Goal: Navigation & Orientation: Find specific page/section

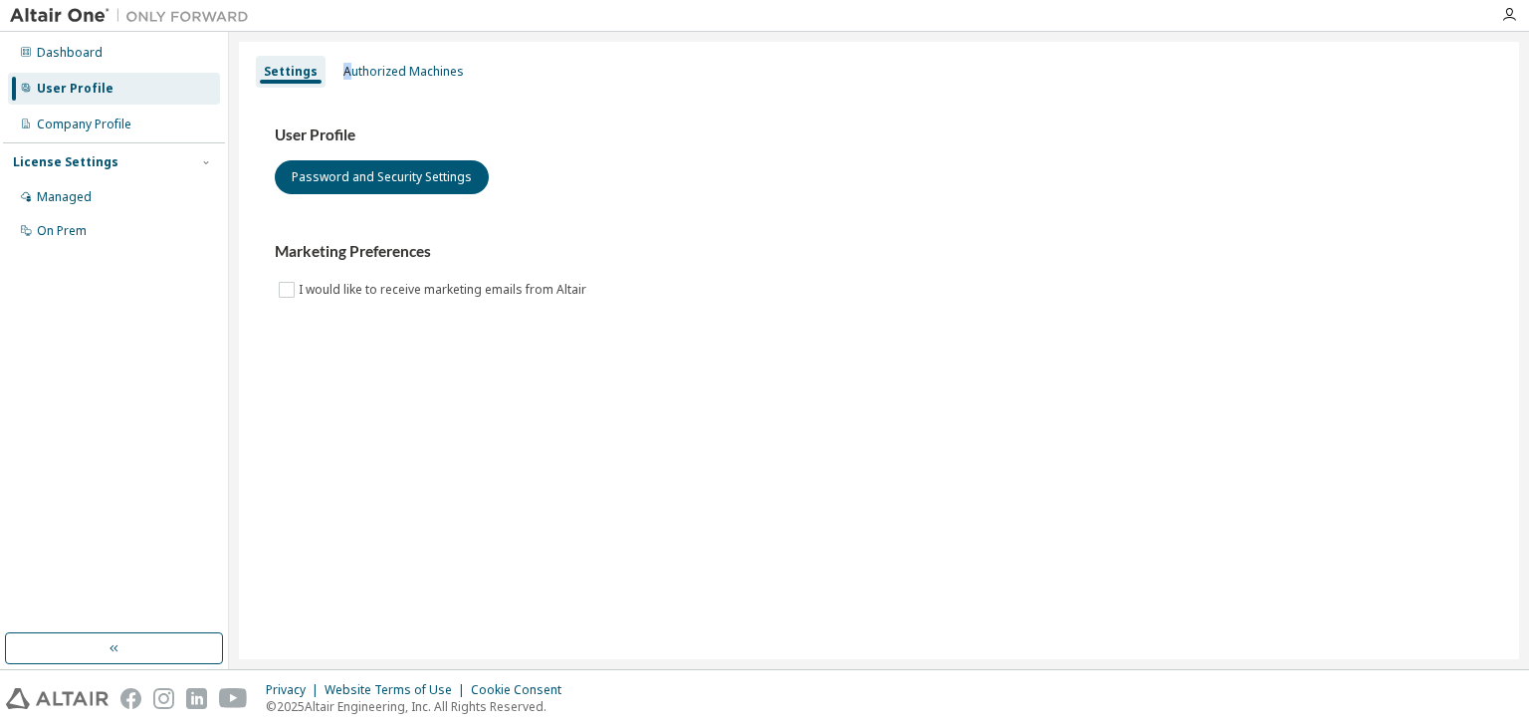
drag, startPoint x: 360, startPoint y: 101, endPoint x: 342, endPoint y: 37, distance: 66.2
click at [342, 37] on div "Settings Authorized Machines User Profile Password and Security Settings Market…" at bounding box center [879, 350] width 1300 height 637
click at [63, 9] on img at bounding box center [134, 16] width 249 height 20
click at [127, 638] on button "button" at bounding box center [114, 648] width 218 height 32
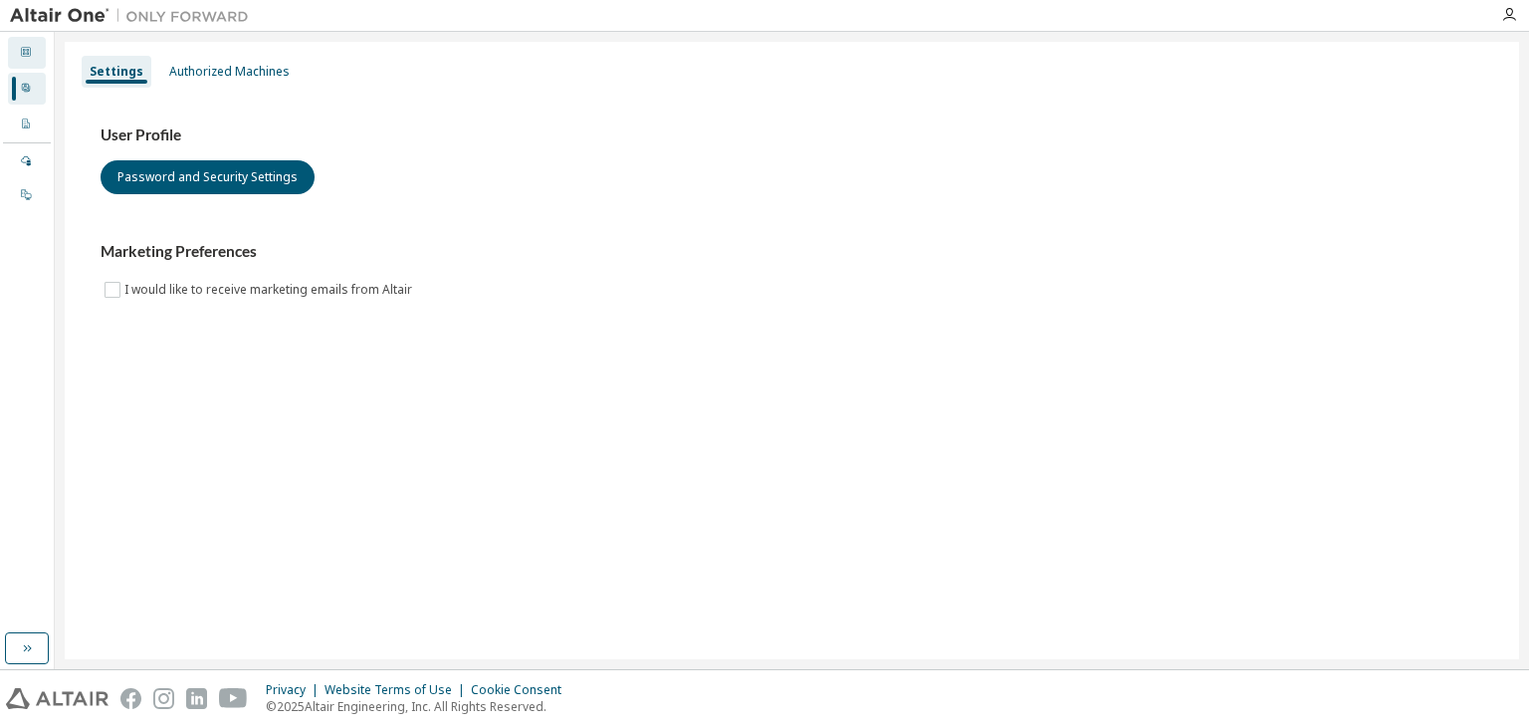
click at [18, 49] on div "Dashboard" at bounding box center [27, 53] width 38 height 32
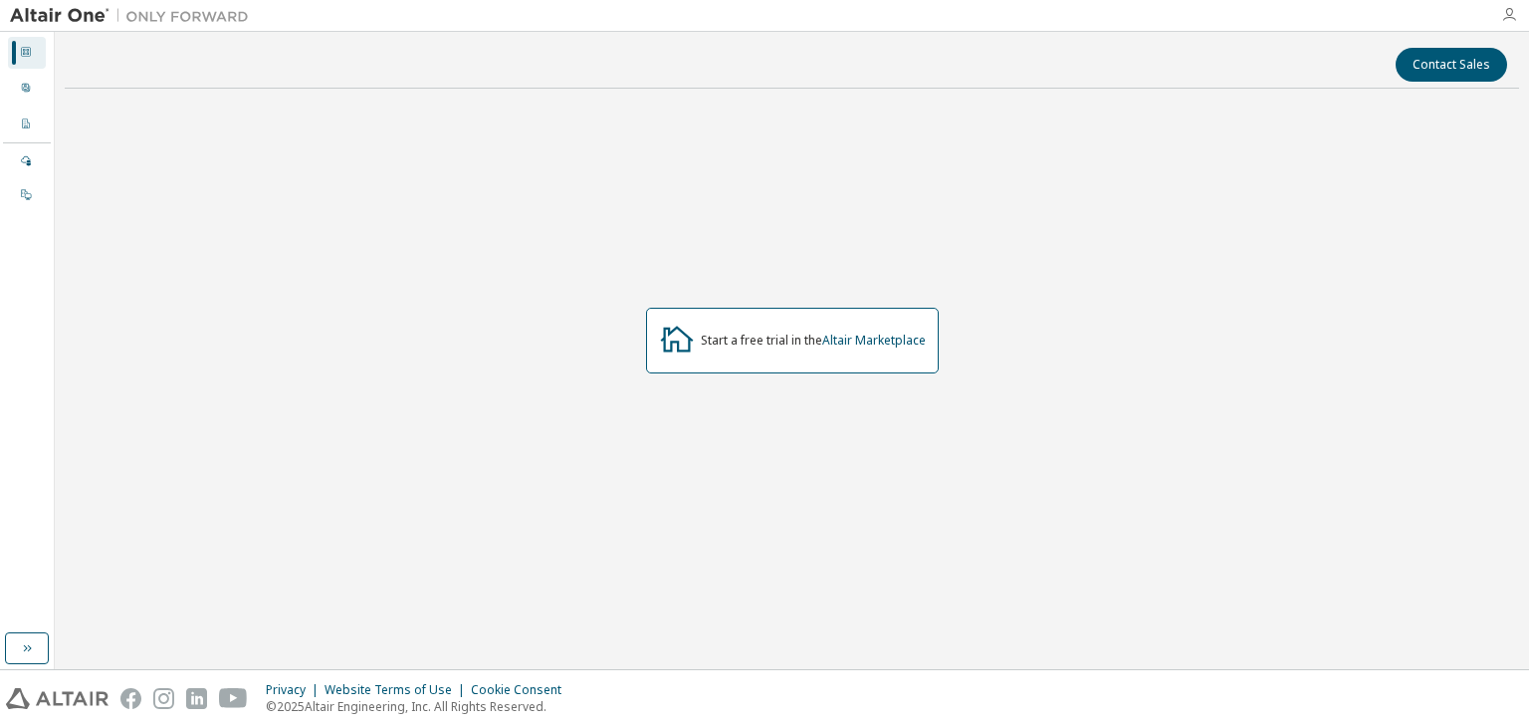
click at [1502, 20] on icon "button" at bounding box center [1509, 15] width 16 height 16
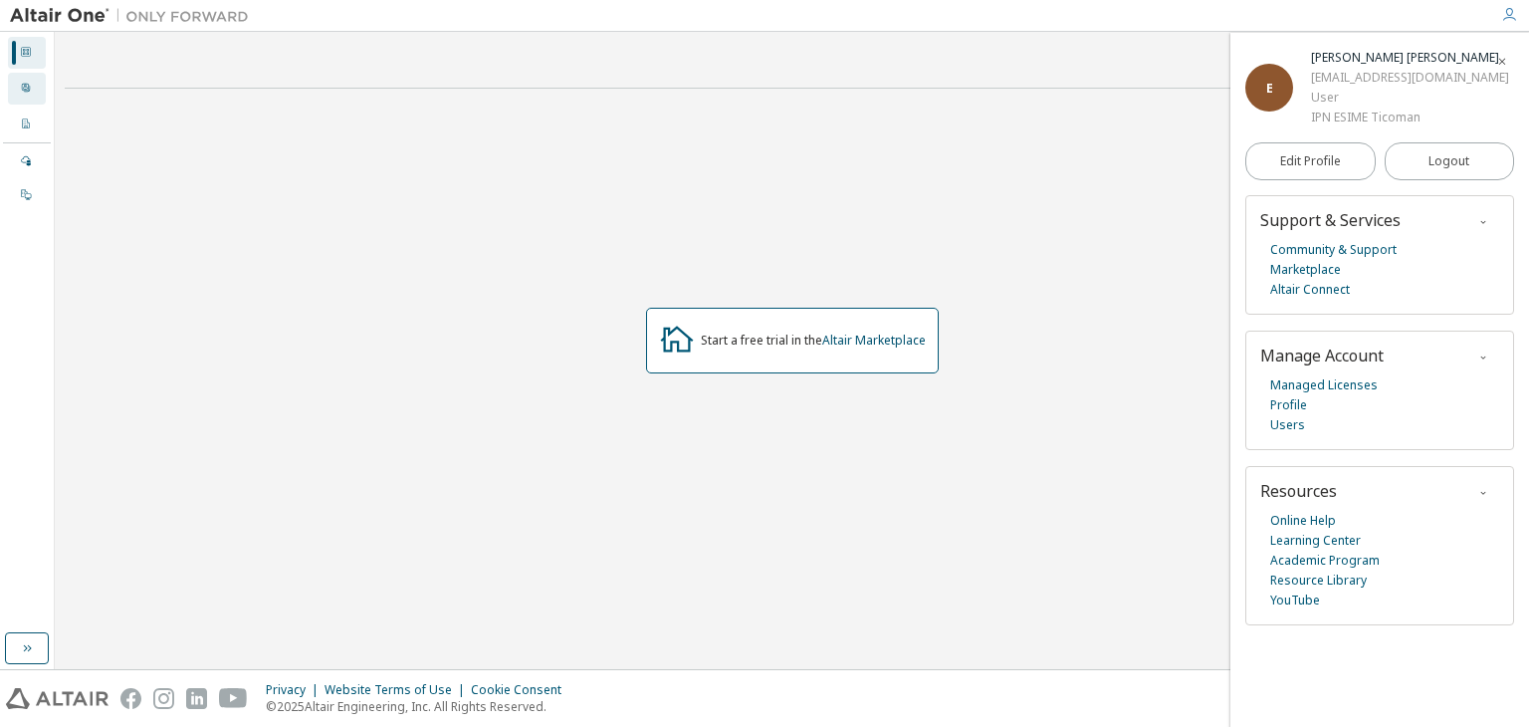
click at [18, 82] on div "User Profile" at bounding box center [27, 89] width 38 height 32
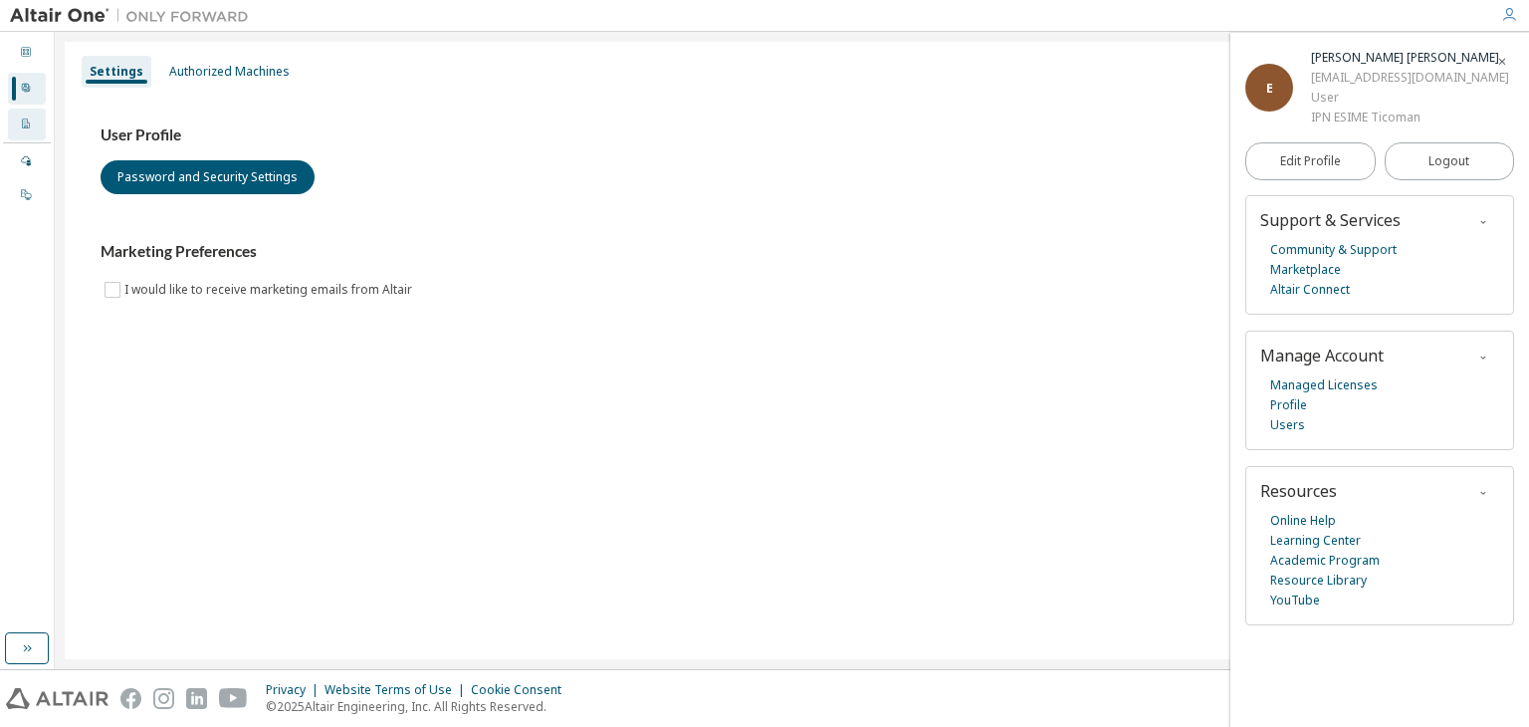
click at [27, 127] on icon at bounding box center [25, 123] width 7 height 10
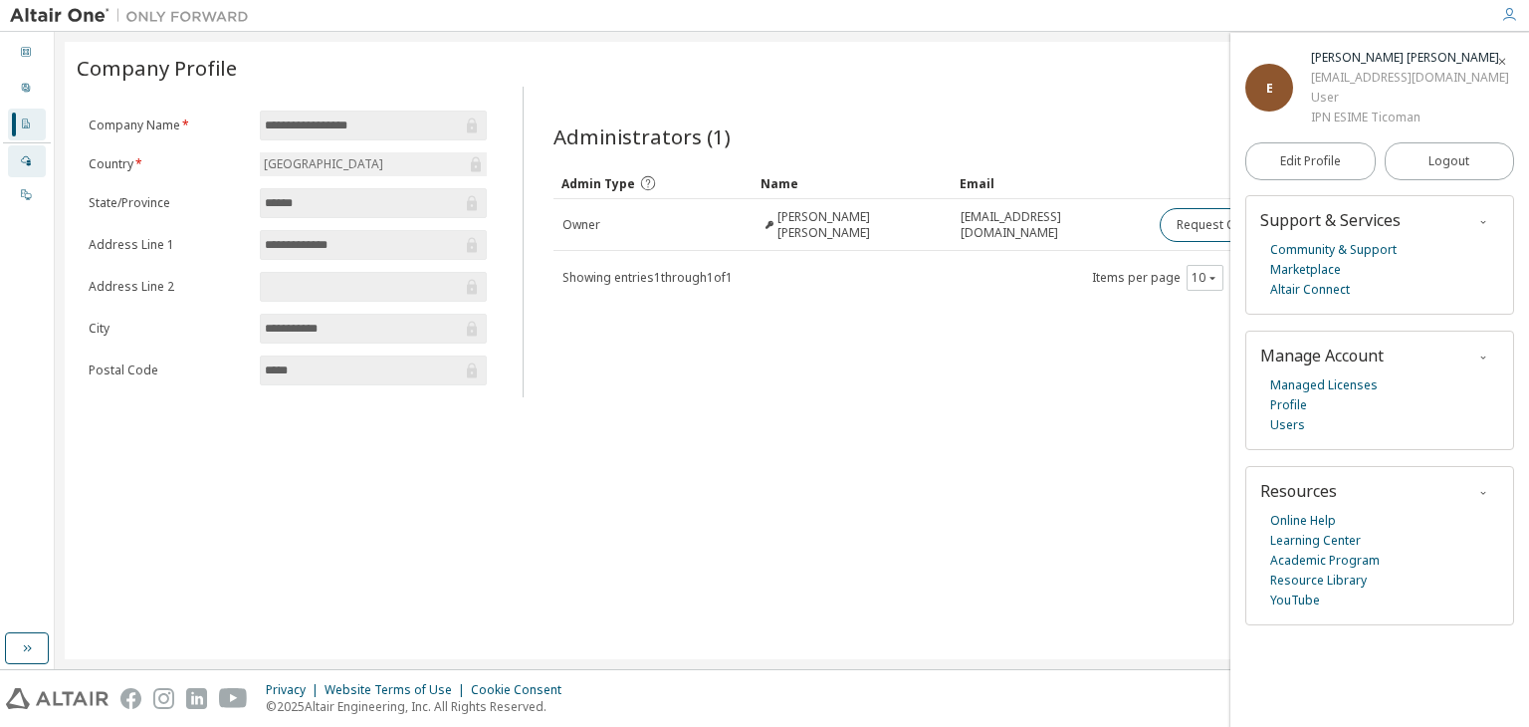
click at [25, 163] on icon at bounding box center [26, 160] width 12 height 12
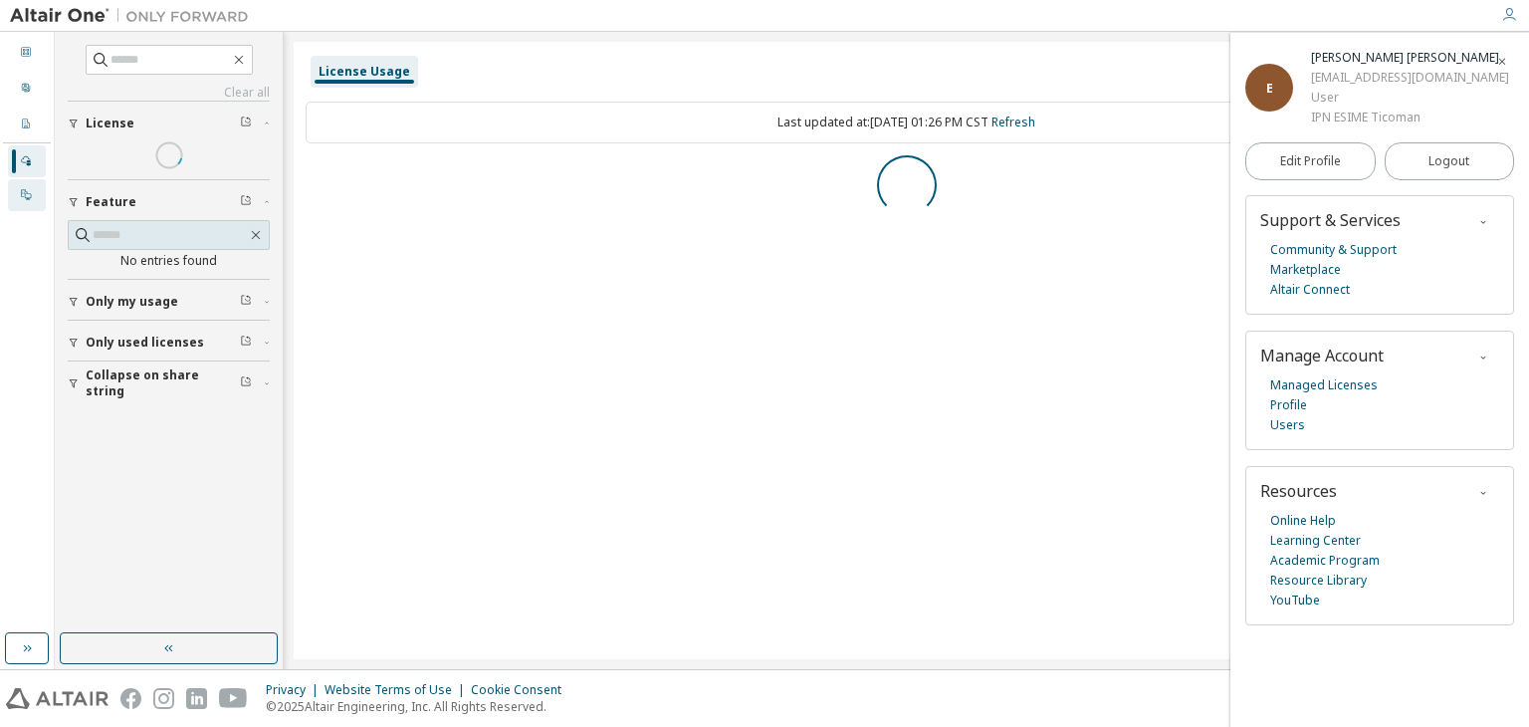
click at [28, 200] on div at bounding box center [26, 195] width 12 height 16
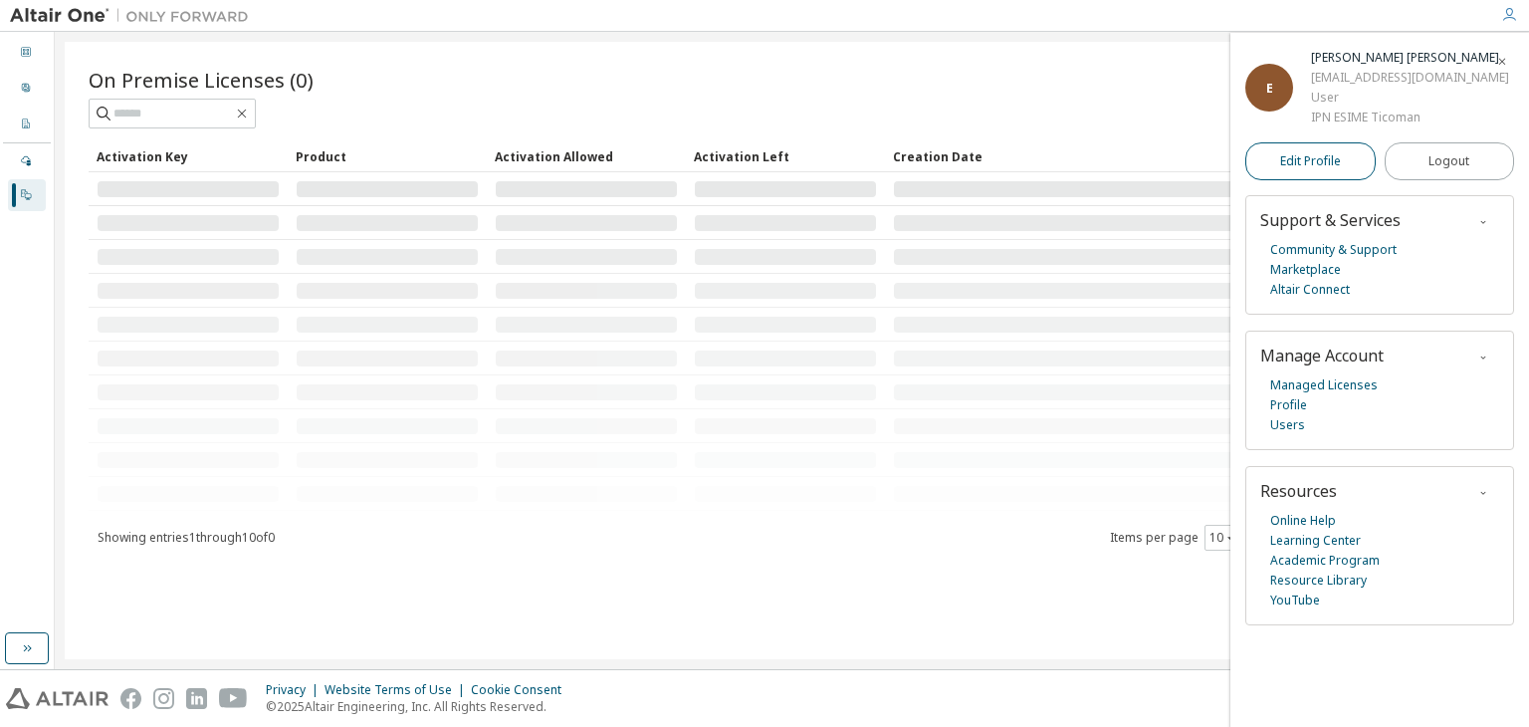
click at [1341, 167] on link "Edit Profile" at bounding box center [1310, 161] width 130 height 38
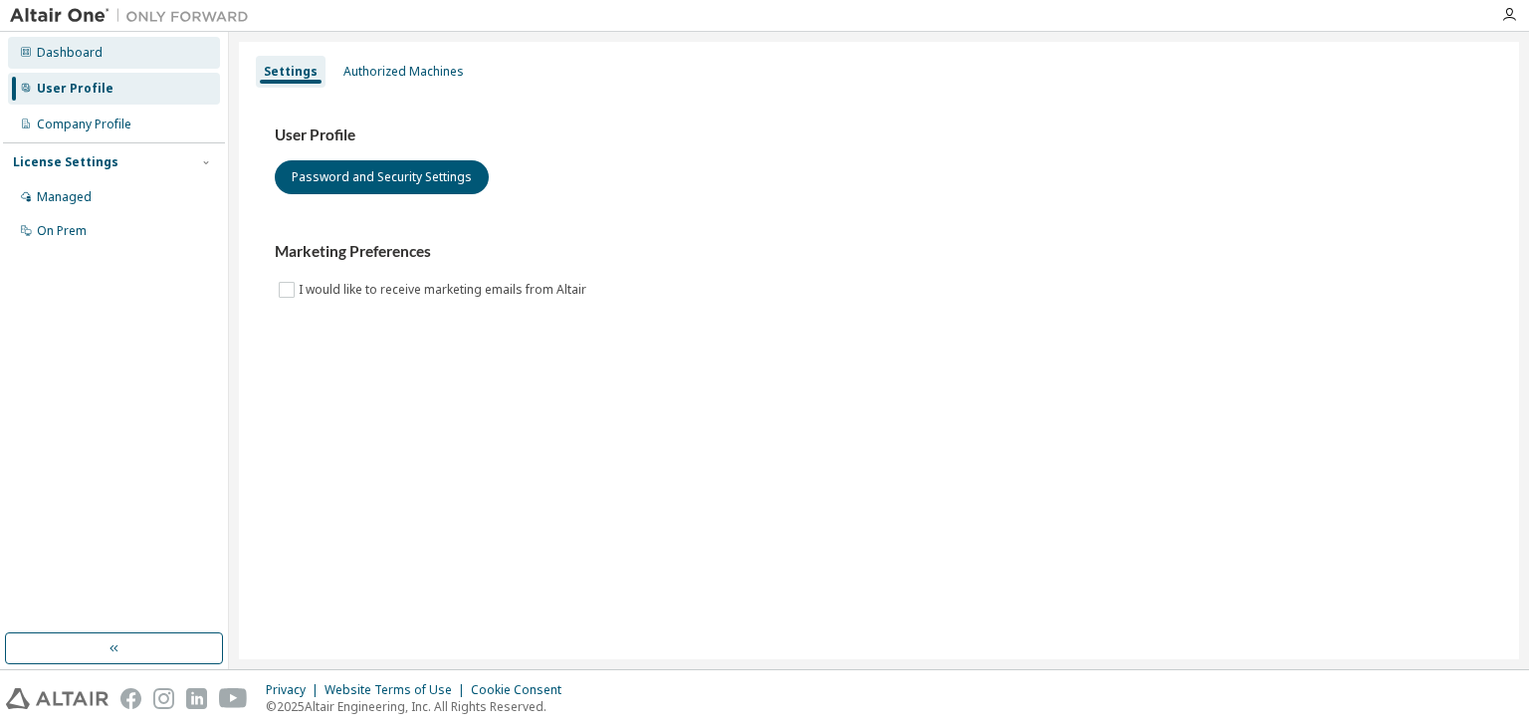
click at [129, 60] on div "Dashboard" at bounding box center [114, 53] width 212 height 32
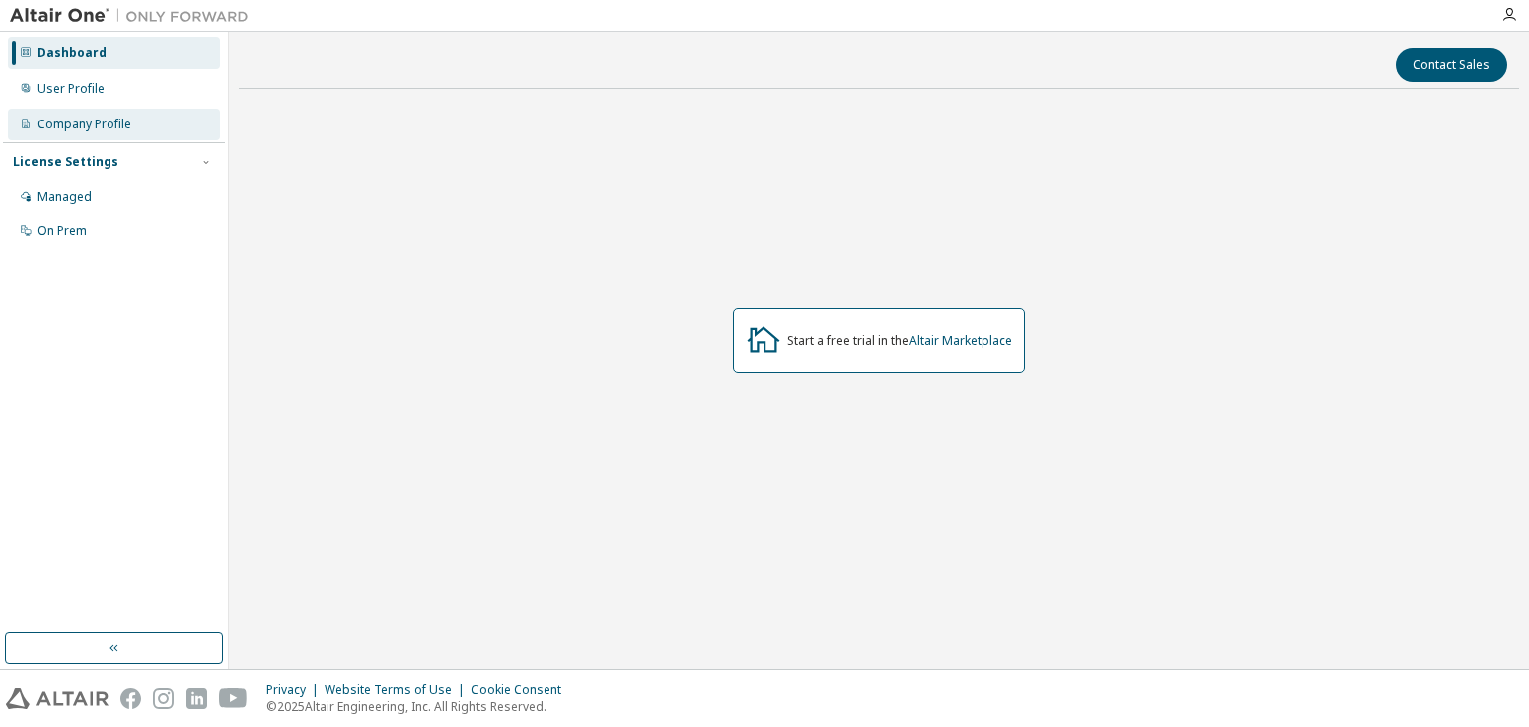
click at [122, 120] on div "Company Profile" at bounding box center [84, 124] width 95 height 16
